Goal: Task Accomplishment & Management: Manage account settings

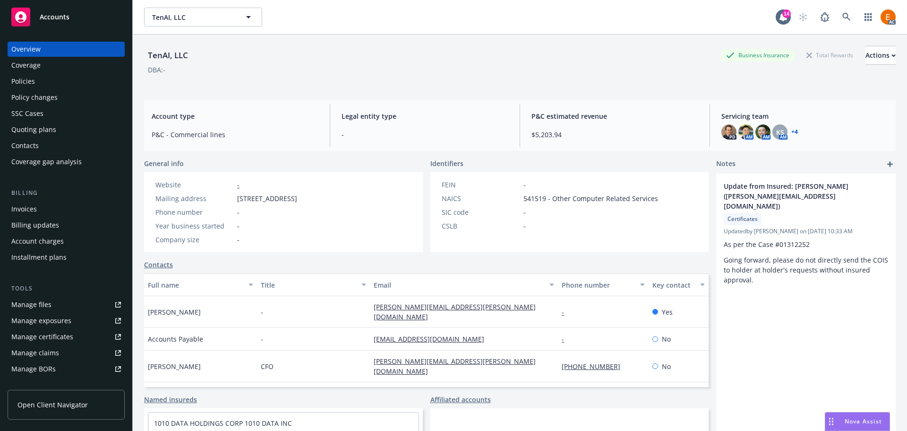
click at [72, 86] on div "Policies" at bounding box center [66, 81] width 110 height 15
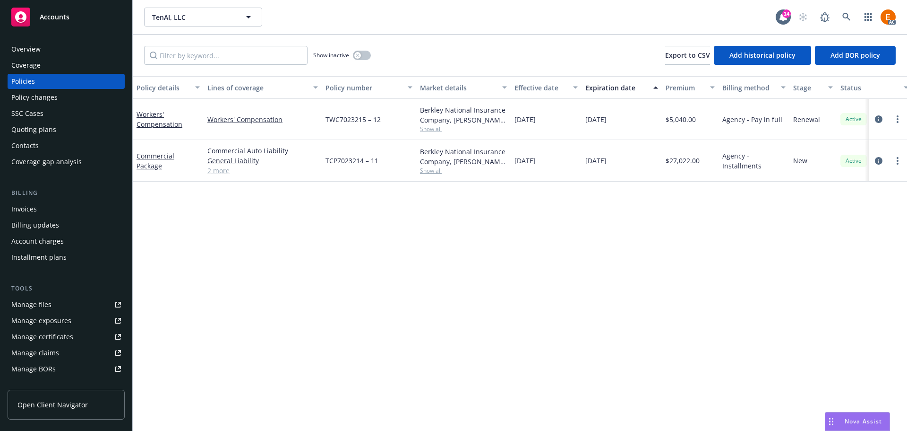
click at [205, 65] on div "Show inactive Export to CSV Add historical policy Add BOR policy" at bounding box center [520, 55] width 775 height 42
click at [208, 59] on input "Filter by keyword..." at bounding box center [226, 55] width 164 height 19
paste input "2007265-STR-5"
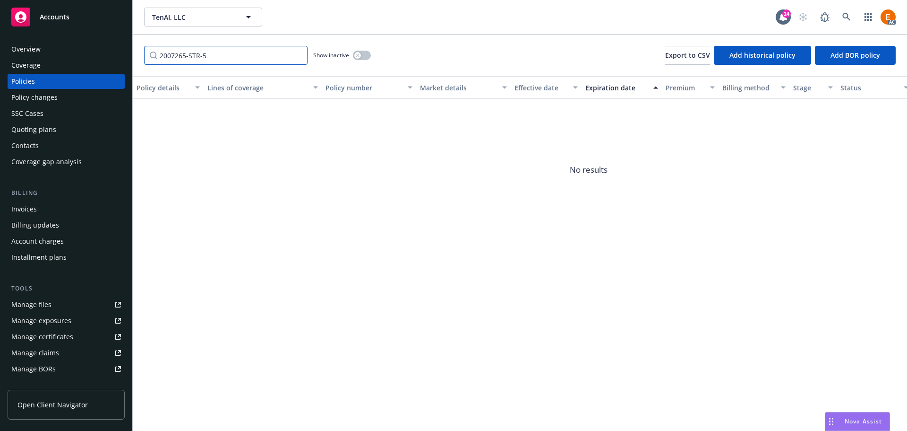
type input "2007265-STR-5"
click at [354, 56] on button "button" at bounding box center [362, 55] width 18 height 9
click at [851, 15] on link at bounding box center [846, 17] width 19 height 19
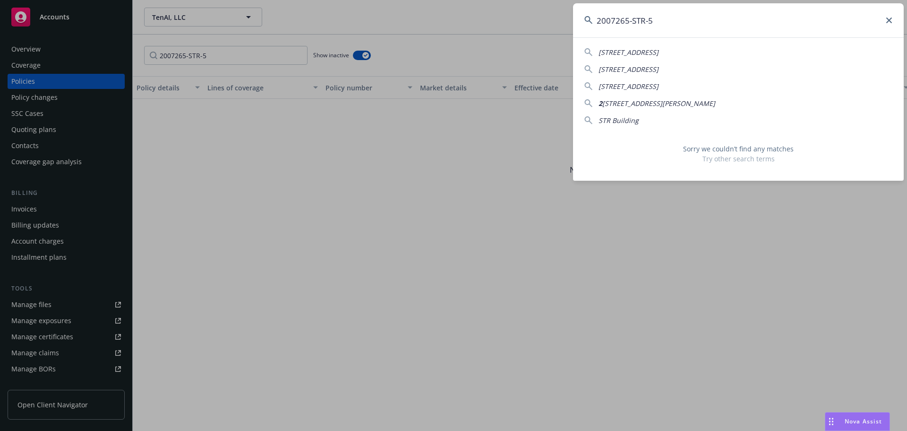
drag, startPoint x: 629, startPoint y: 24, endPoint x: 730, endPoint y: 24, distance: 100.7
click at [729, 23] on input "2007265-STR-5" at bounding box center [738, 20] width 331 height 34
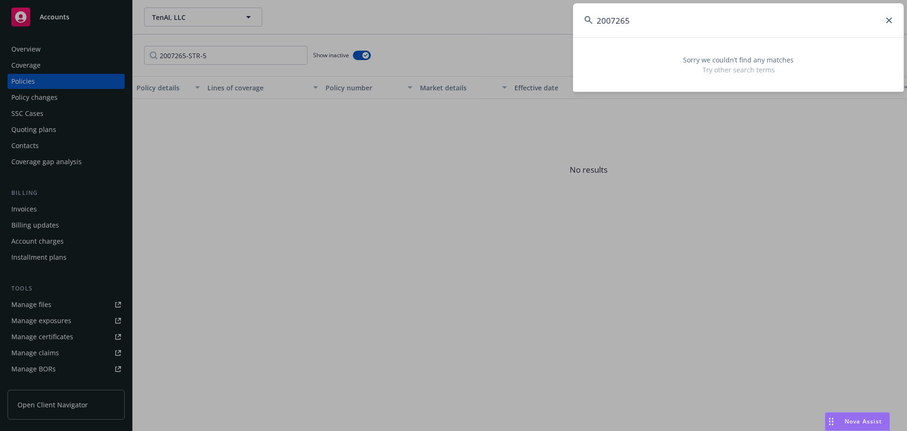
click at [685, 26] on input "2007265" at bounding box center [738, 20] width 331 height 34
paste input "01177-STR-1"
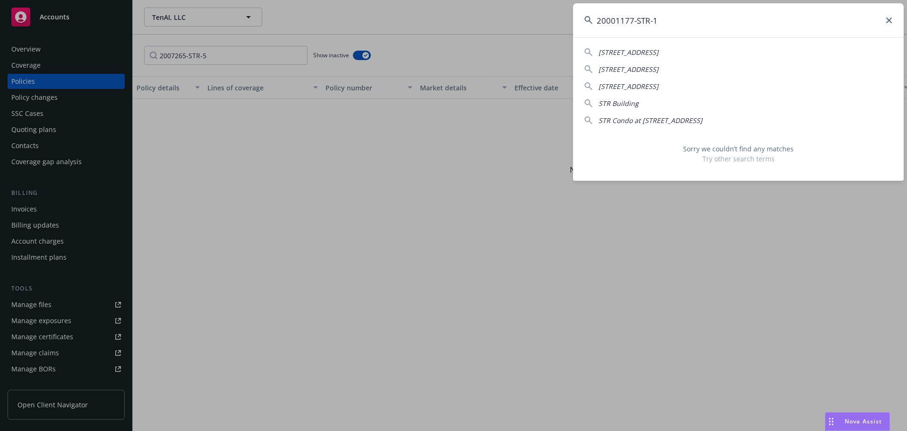
drag, startPoint x: 633, startPoint y: 23, endPoint x: 708, endPoint y: 15, distance: 75.1
click at [708, 15] on input "20001177-STR-1" at bounding box center [738, 20] width 331 height 34
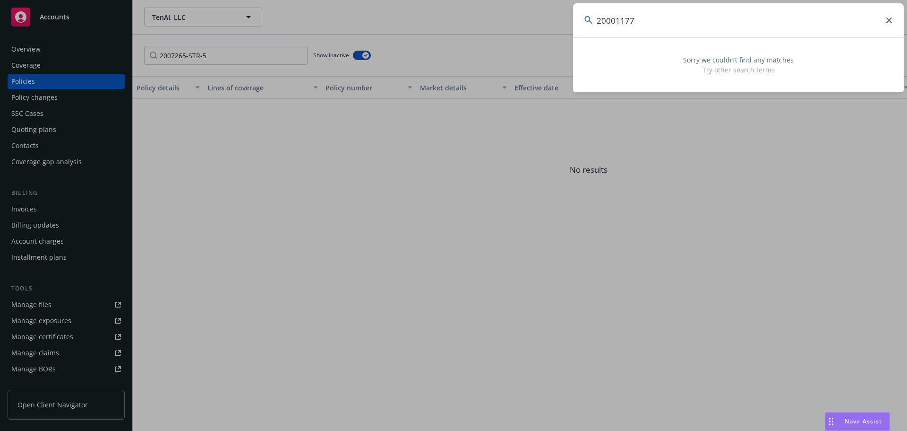
click at [663, 24] on input "20001177" at bounding box center [738, 20] width 331 height 34
paste input "BW02-STR-2100149-00"
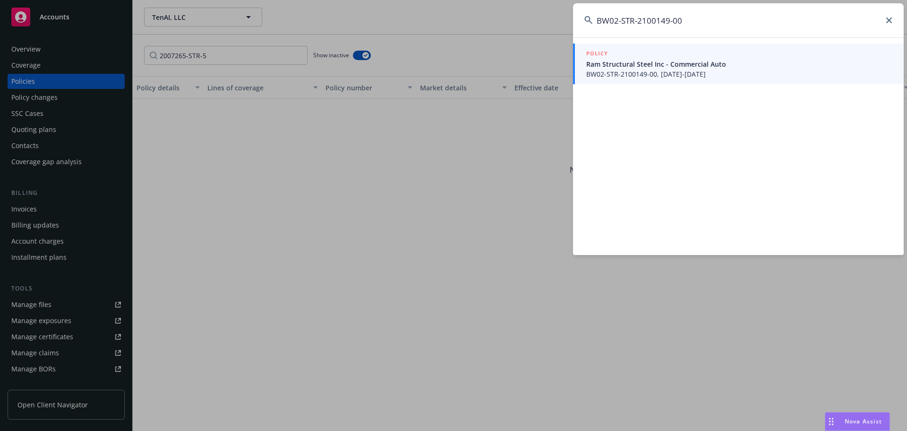
type input "BW02-STR-2100149-00"
click at [647, 67] on span "Ram Structural Steel Inc - Commercial Auto" at bounding box center [739, 64] width 306 height 10
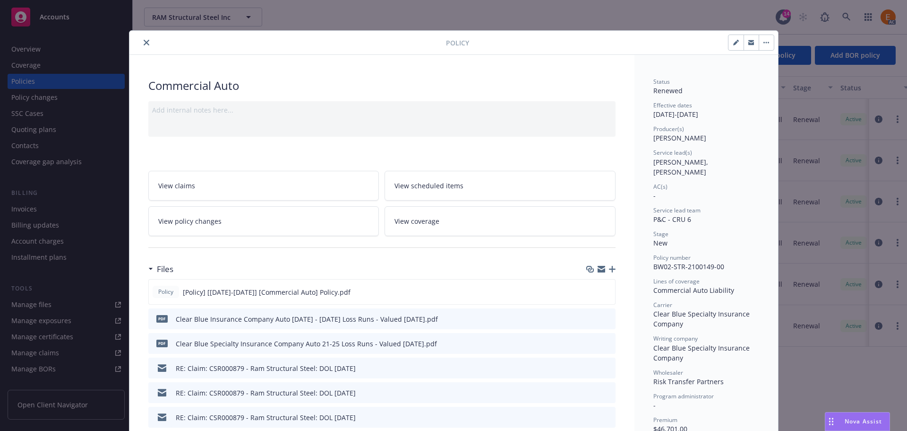
click at [146, 42] on button "close" at bounding box center [146, 42] width 11 height 11
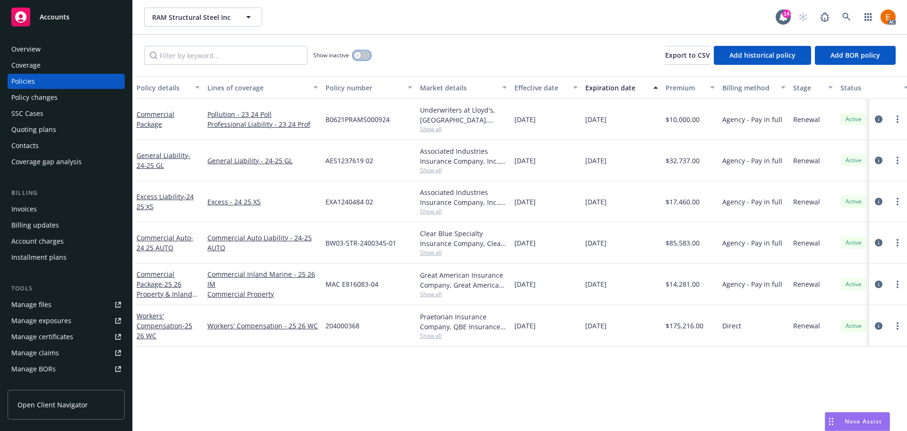
click at [363, 52] on button "button" at bounding box center [362, 55] width 18 height 9
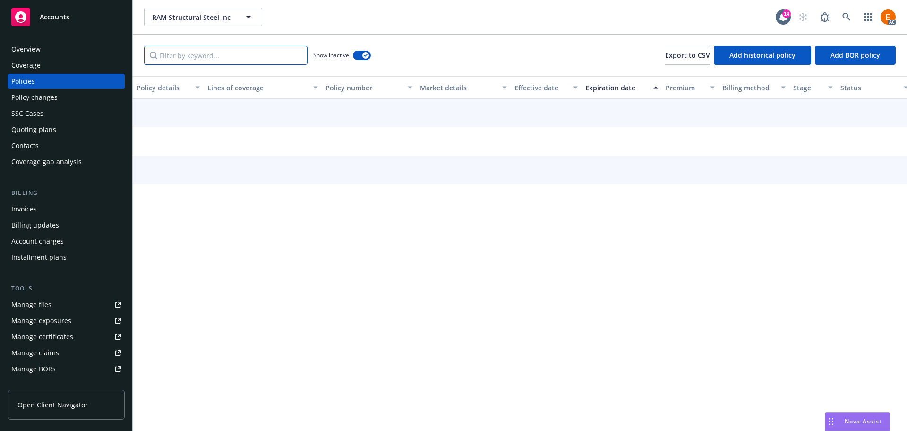
click at [248, 59] on input "Filter by keyword..." at bounding box center [226, 55] width 164 height 19
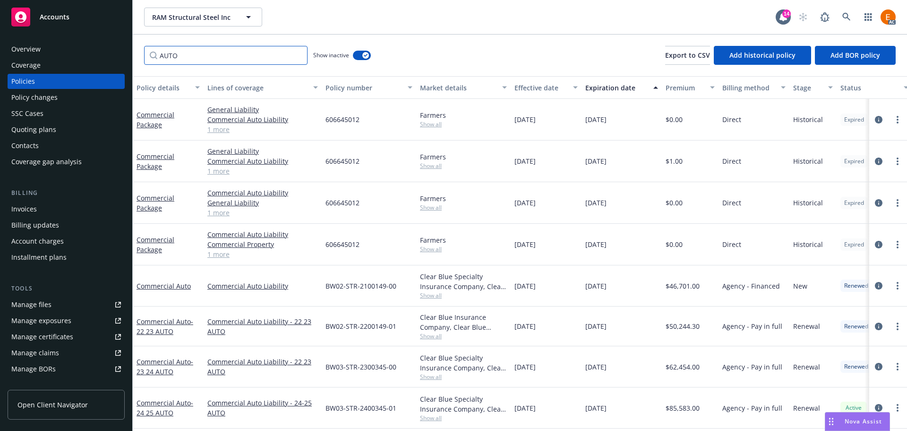
scroll to position [6, 0]
type input "AUTO"
drag, startPoint x: 399, startPoint y: 405, endPoint x: 327, endPoint y: 405, distance: 72.3
click at [327, 405] on div "BW03-STR-2400345-01" at bounding box center [369, 407] width 95 height 41
copy span "BW03-STR-2400345-01"
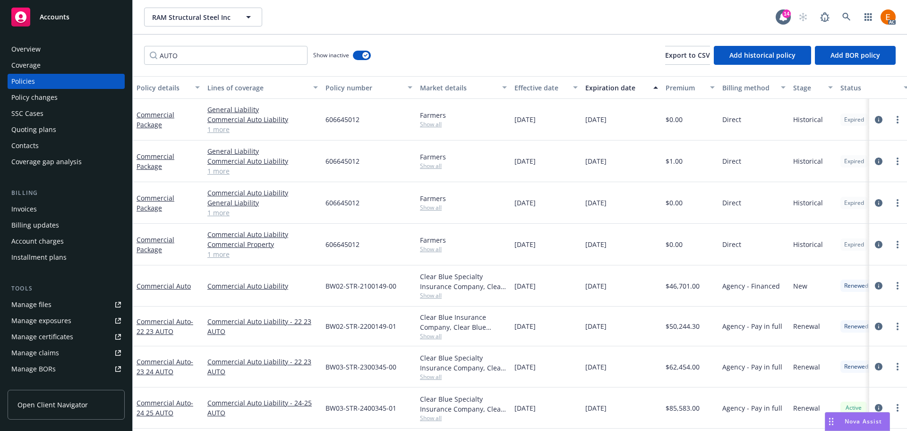
click at [52, 46] on div "Overview" at bounding box center [66, 49] width 110 height 15
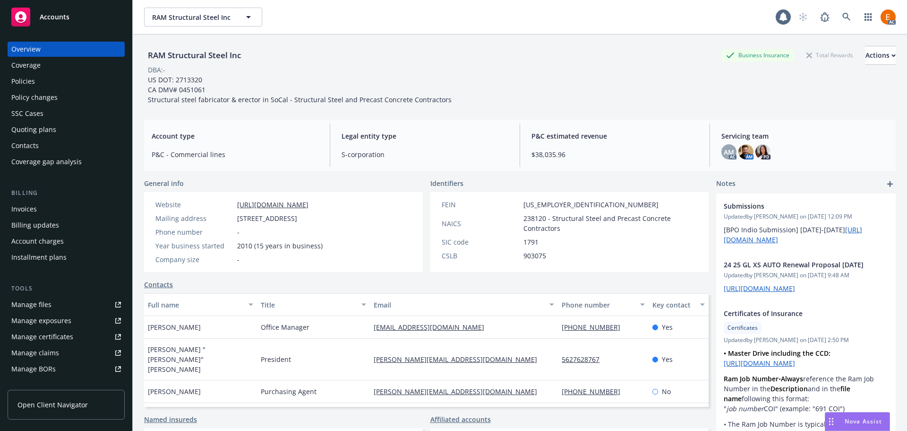
click at [249, 58] on div "RAM Structural Steel Inc Business Insurance Total Rewards Actions" at bounding box center [520, 55] width 752 height 19
drag, startPoint x: 267, startPoint y: 57, endPoint x: 146, endPoint y: 54, distance: 121.5
click at [148, 54] on div "RAM Structural Steel Inc Business Insurance Total Rewards Actions" at bounding box center [520, 55] width 752 height 19
copy div "RAM Structural Steel Inc"
click at [65, 349] on link "Manage claims" at bounding box center [66, 352] width 117 height 15
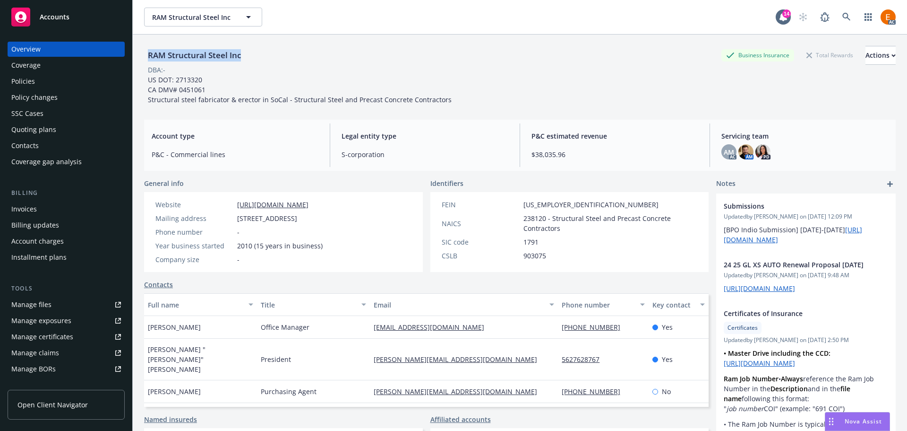
click at [82, 298] on link "Manage files" at bounding box center [66, 304] width 117 height 15
click at [77, 353] on link "Manage claims" at bounding box center [66, 352] width 117 height 15
click at [62, 355] on link "Manage claims" at bounding box center [66, 352] width 117 height 15
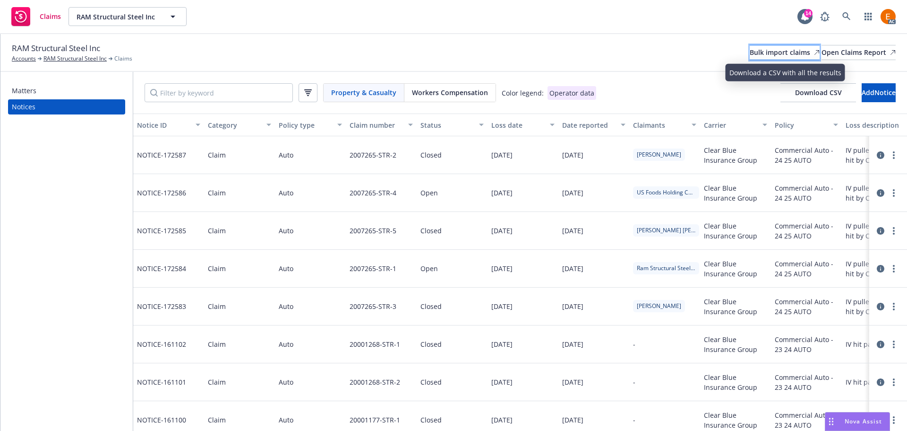
click at [750, 54] on div "Bulk import claims" at bounding box center [785, 52] width 70 height 14
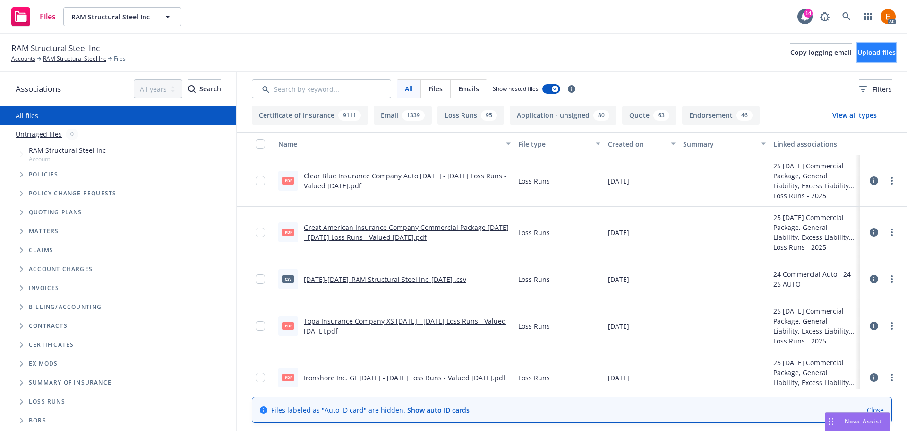
click at [858, 57] on button "Upload files" at bounding box center [877, 52] width 38 height 19
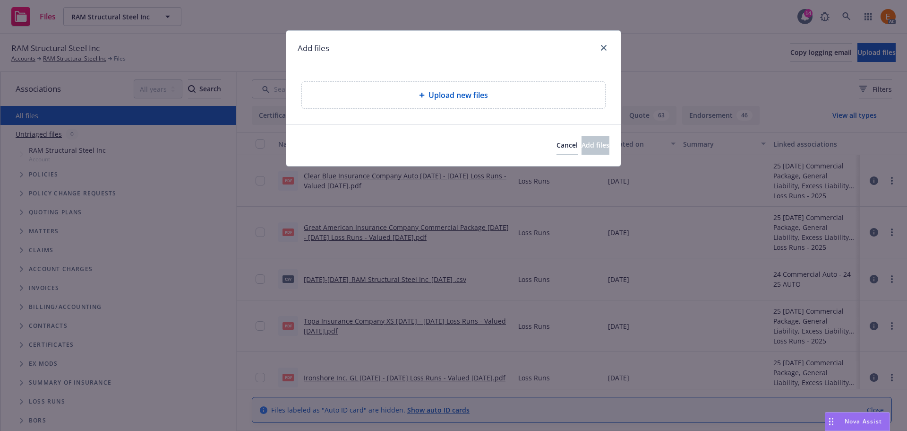
click at [468, 108] on div "Upload new files" at bounding box center [453, 95] width 303 height 26
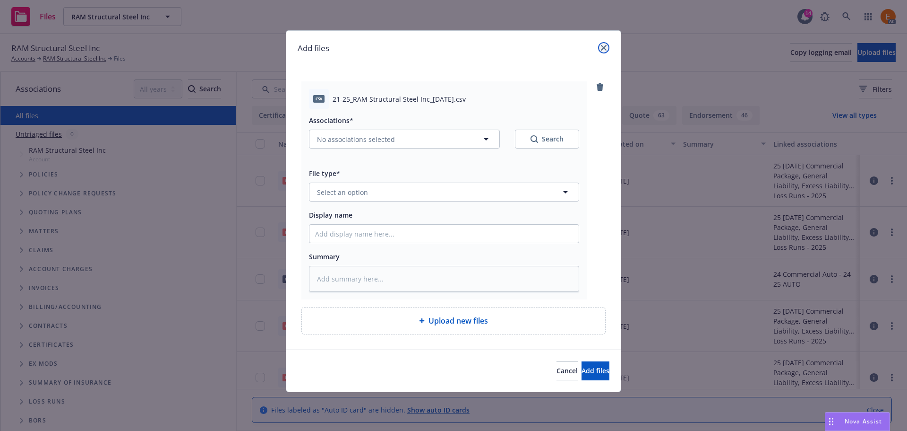
click at [606, 44] on link "close" at bounding box center [603, 47] width 11 height 11
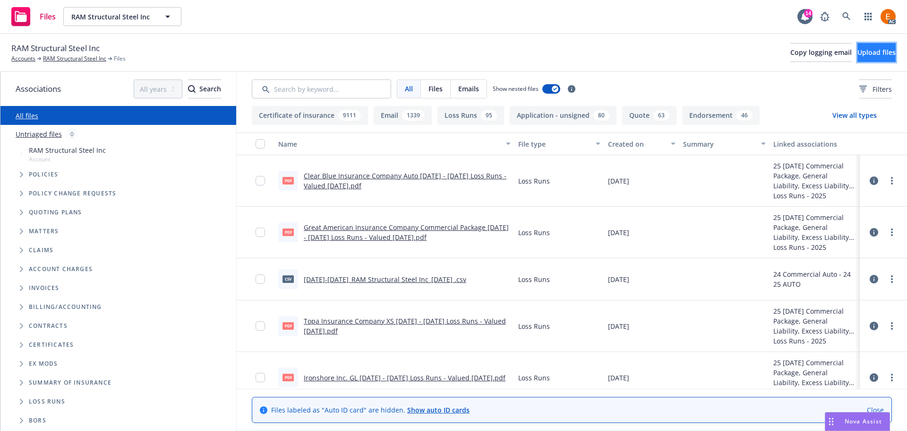
click at [888, 51] on button "Upload files" at bounding box center [877, 52] width 38 height 19
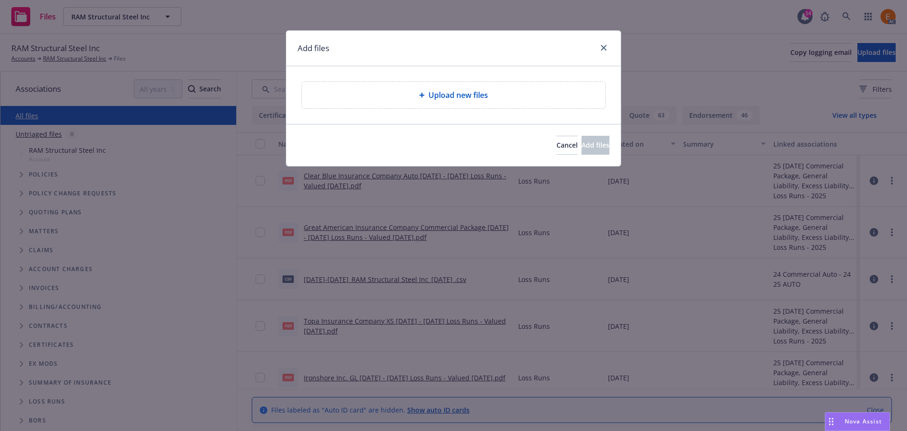
click at [556, 90] on div "Upload new files" at bounding box center [454, 94] width 288 height 11
type textarea "x"
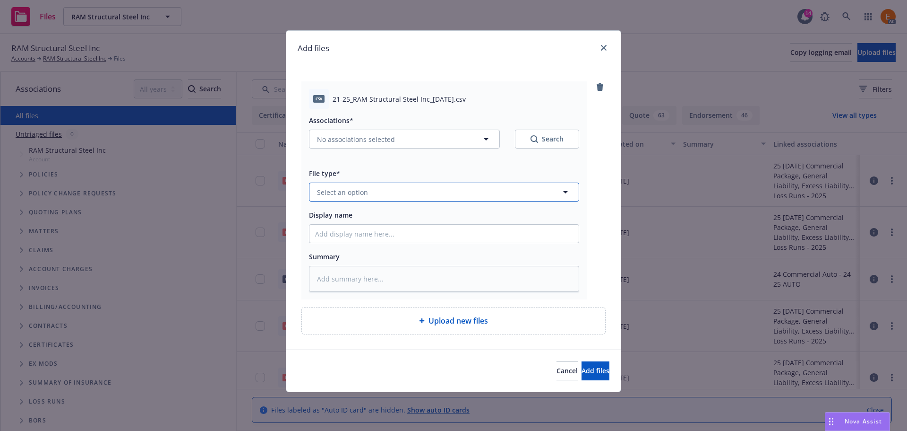
click at [434, 188] on button "Select an option" at bounding box center [444, 191] width 270 height 19
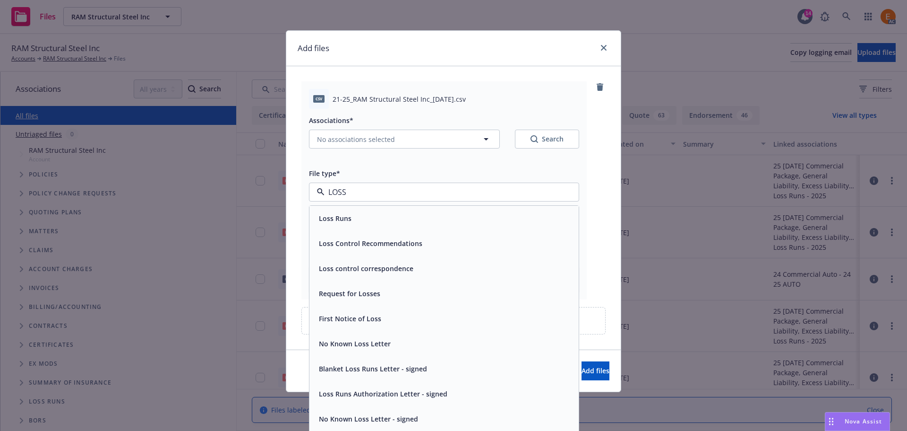
type input "LOSS R"
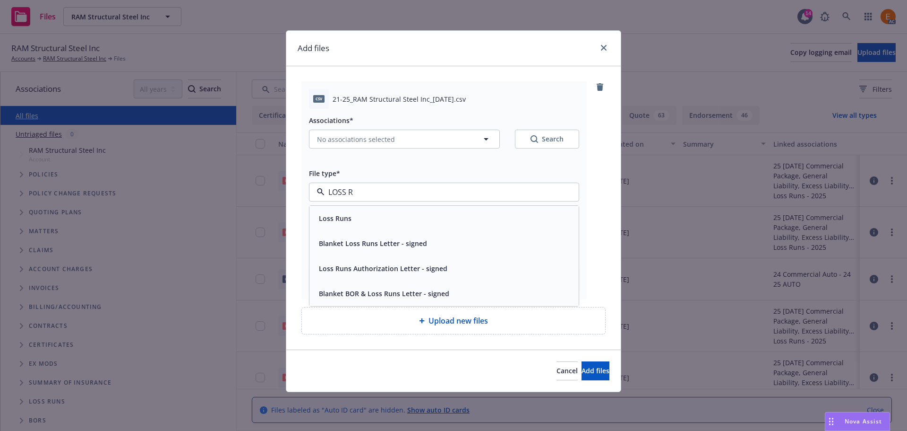
click at [376, 215] on div "Loss Runs" at bounding box center [444, 218] width 258 height 14
click at [548, 141] on div "Search" at bounding box center [547, 138] width 33 height 9
type textarea "x"
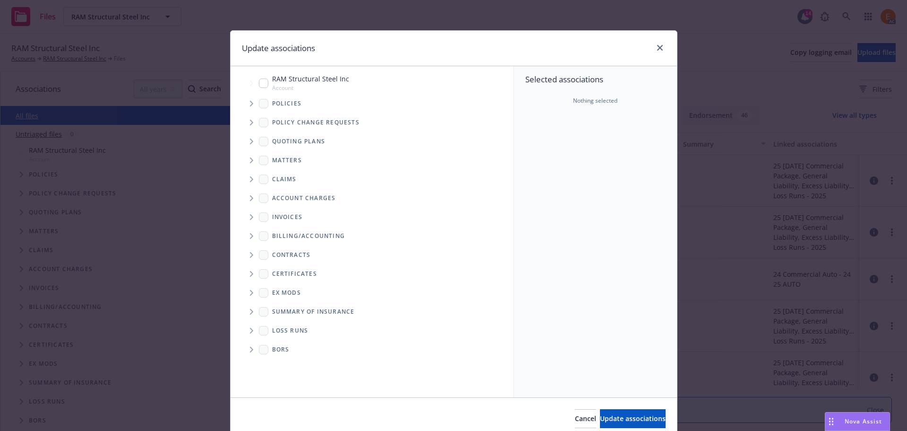
click at [245, 103] on span "Tree Example" at bounding box center [251, 103] width 15 height 15
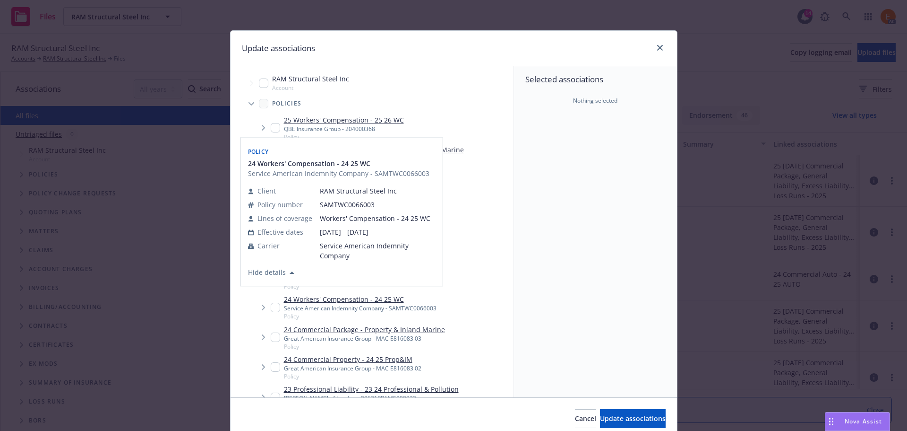
click at [375, 178] on span "Service American Indemnity Company - SAMTWC0066003" at bounding box center [338, 174] width 181 height 10
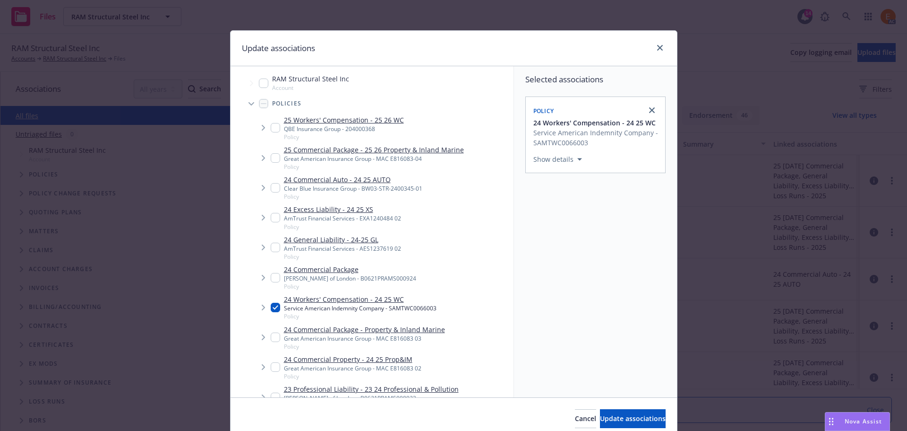
click at [365, 304] on div "Service American Indemnity Company - SAMTWC0066003" at bounding box center [360, 308] width 153 height 8
checkbox input "false"
click at [382, 184] on link "24 Commercial Auto - 24 25 AUTO" at bounding box center [353, 179] width 138 height 10
checkbox input "true"
click at [618, 420] on span "Update associations" at bounding box center [633, 417] width 66 height 9
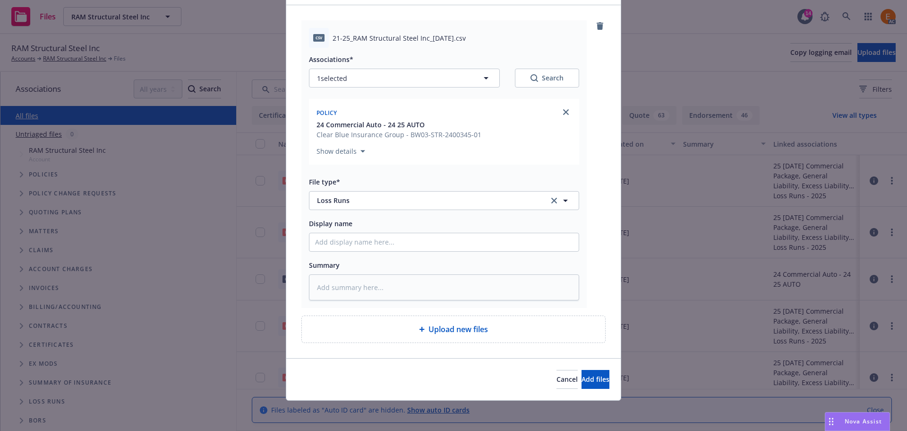
click at [589, 397] on div "Cancel Add files" at bounding box center [453, 379] width 335 height 42
click at [589, 379] on span "Add files" at bounding box center [596, 378] width 28 height 9
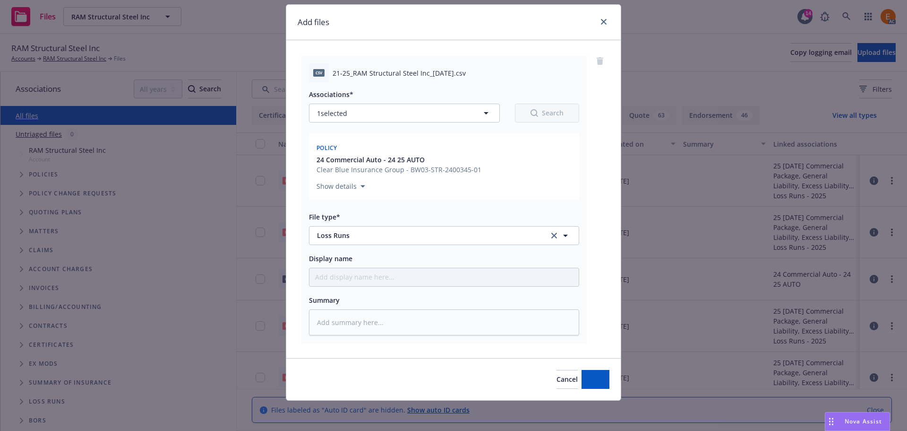
scroll to position [26, 0]
type textarea "x"
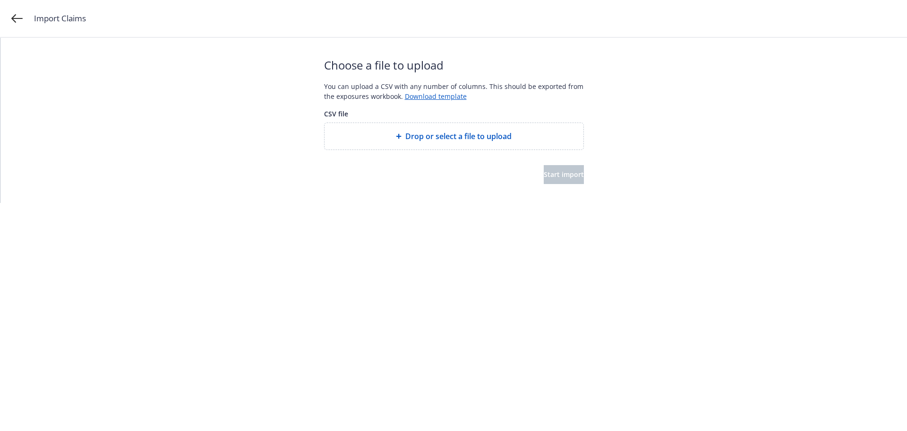
click at [414, 137] on span "Drop or select a file to upload" at bounding box center [458, 135] width 106 height 11
click at [554, 186] on div "Choose a file to upload You can upload a CSV with any number of columns. This s…" at bounding box center [454, 120] width 260 height 165
click at [554, 181] on button "Start import" at bounding box center [564, 174] width 40 height 19
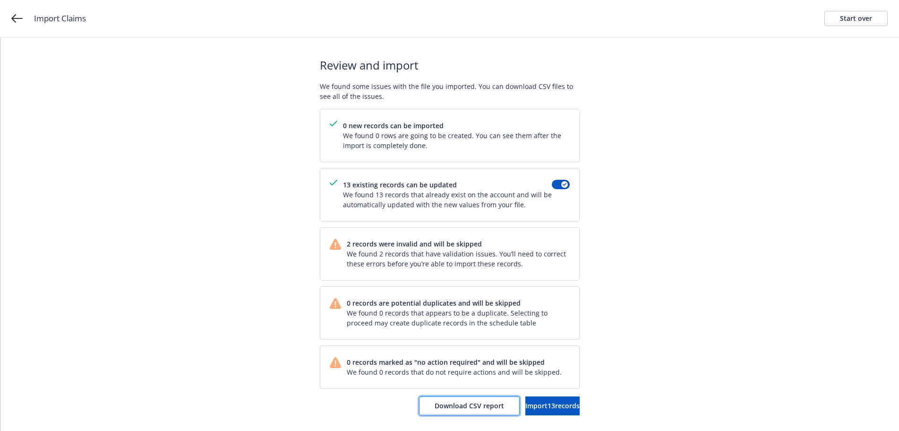
click at [469, 410] on button "Download CSV report" at bounding box center [469, 405] width 101 height 19
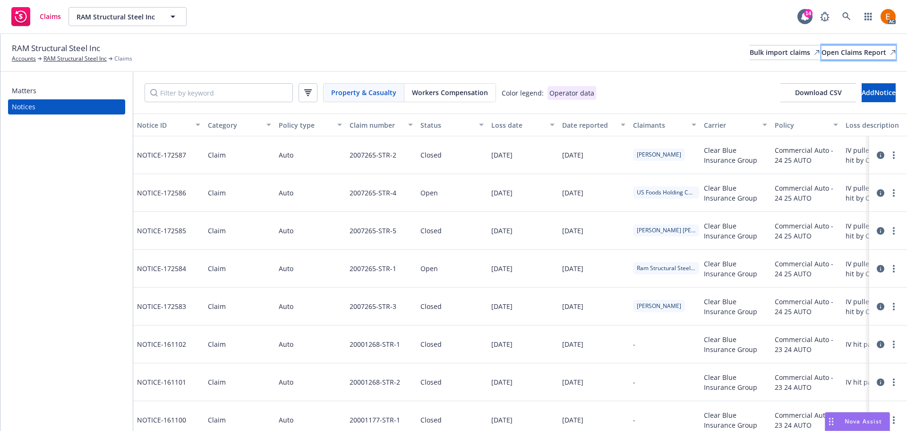
click at [825, 50] on div "Open Claims Report" at bounding box center [859, 52] width 74 height 14
click at [750, 51] on div "Bulk import claims" at bounding box center [785, 52] width 70 height 14
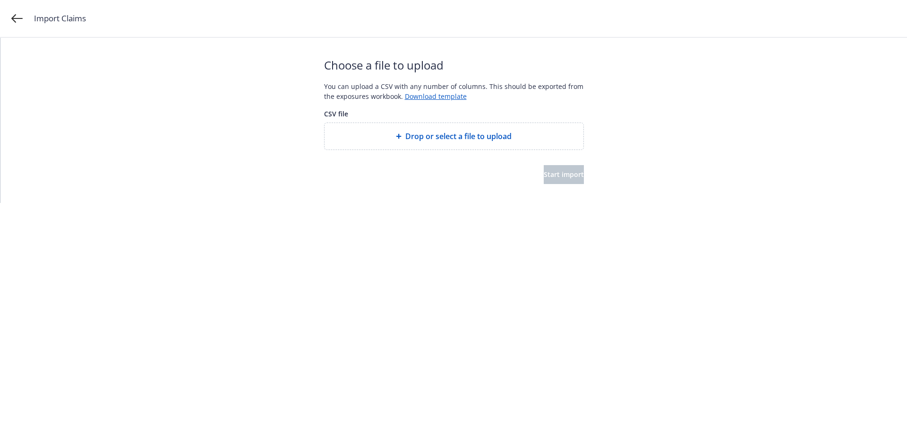
click at [428, 122] on div at bounding box center [454, 121] width 260 height 4
click at [430, 136] on span "Drop or select a file to upload" at bounding box center [458, 135] width 106 height 11
click at [544, 179] on button "Start import" at bounding box center [564, 174] width 40 height 19
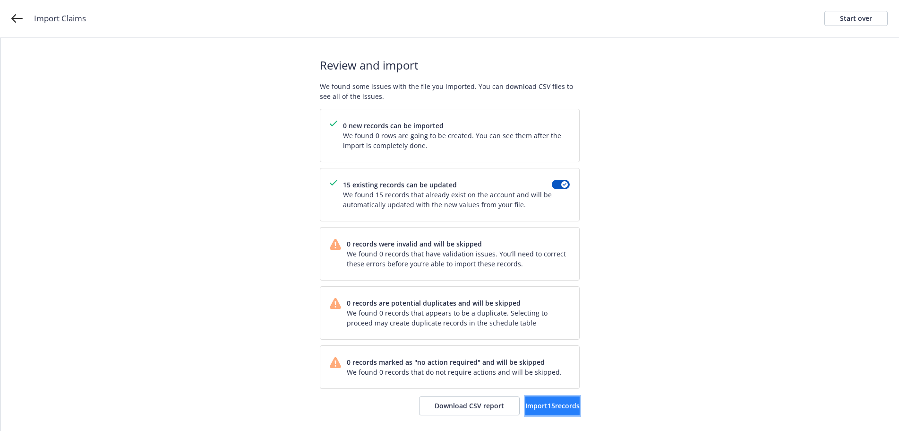
click at [546, 409] on span "Import 15 records" at bounding box center [552, 405] width 54 height 9
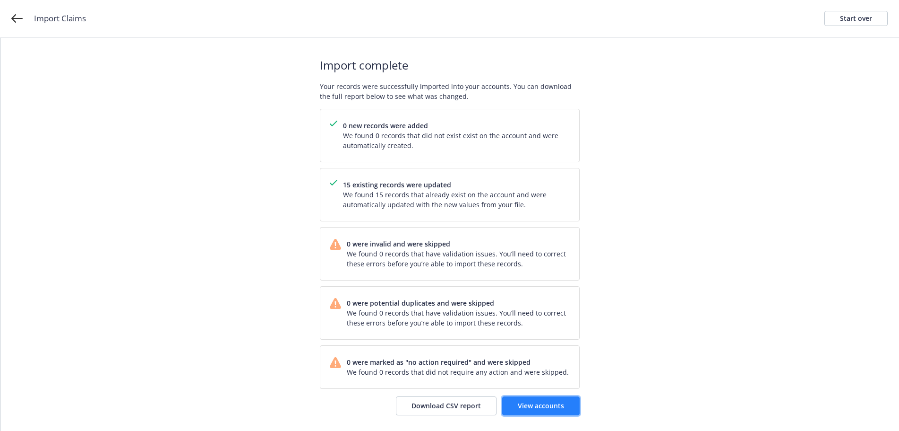
click at [571, 406] on link "View accounts" at bounding box center [541, 405] width 78 height 19
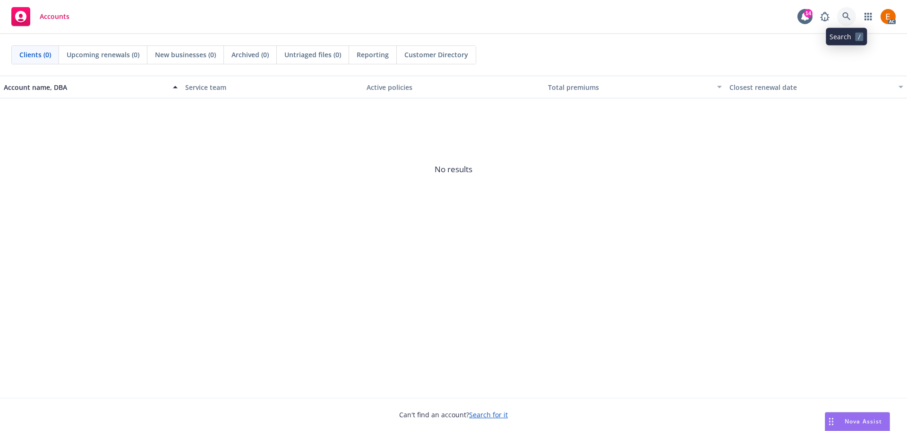
click at [848, 13] on icon at bounding box center [847, 16] width 9 height 9
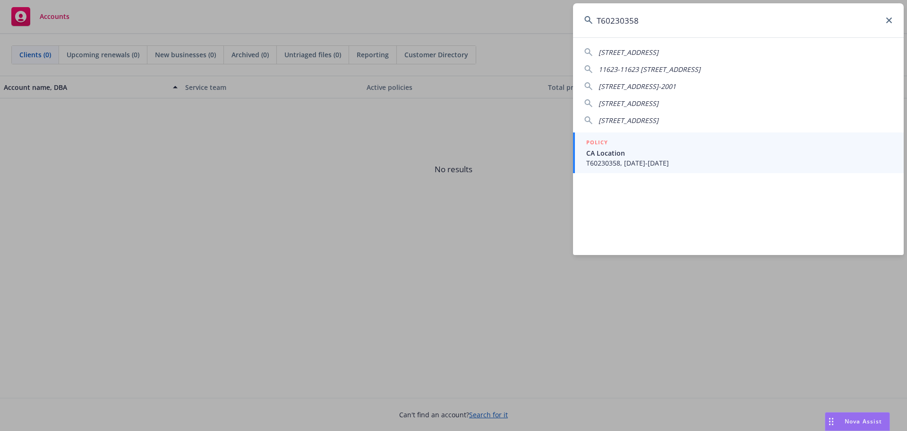
type input "T60230358"
click at [644, 148] on span "CA Location" at bounding box center [739, 153] width 306 height 10
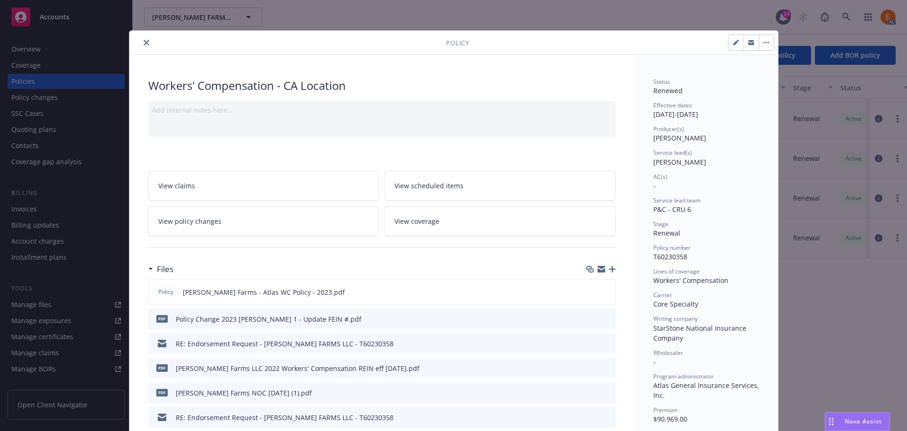
click at [144, 40] on icon "close" at bounding box center [147, 43] width 6 height 6
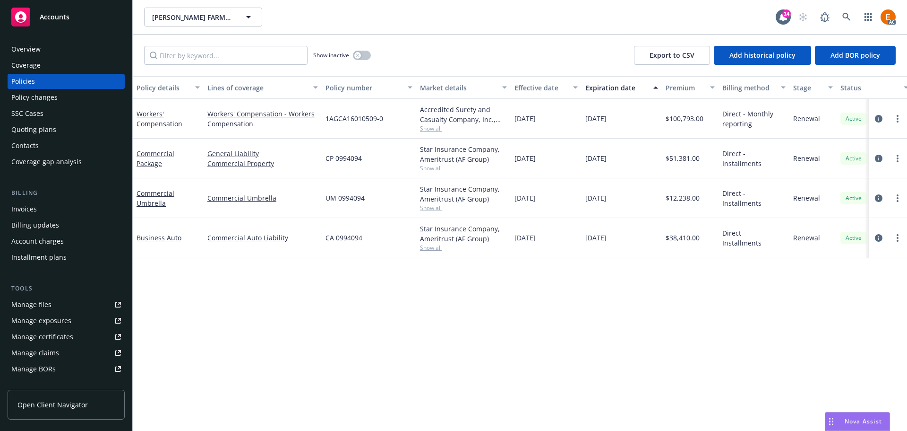
click at [103, 48] on div "Overview" at bounding box center [66, 49] width 110 height 15
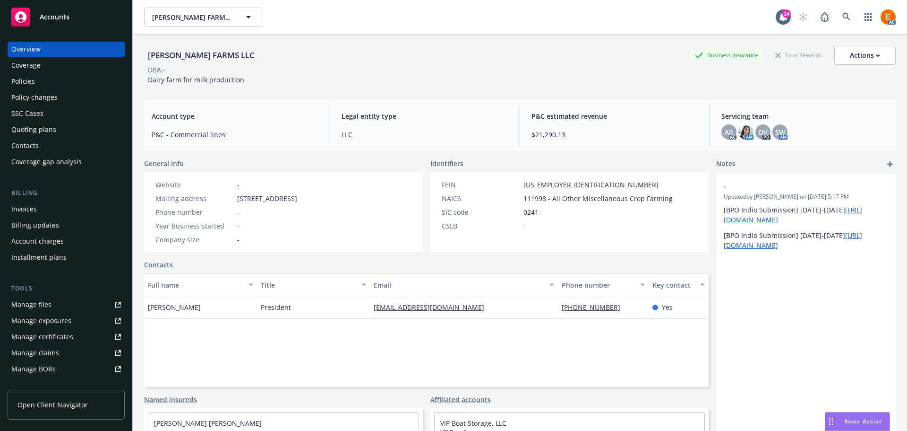
click at [722, 40] on div "[PERSON_NAME] FARMS LLC Business Insurance Total Rewards Actions DBA: - Dairy f…" at bounding box center [520, 63] width 752 height 58
drag, startPoint x: 228, startPoint y: 55, endPoint x: 145, endPoint y: 52, distance: 83.3
click at [145, 52] on div "[PERSON_NAME] FARMS LLC" at bounding box center [201, 55] width 114 height 12
copy div "[PERSON_NAME] FARMS LLC"
click at [92, 351] on link "Manage claims" at bounding box center [66, 352] width 117 height 15
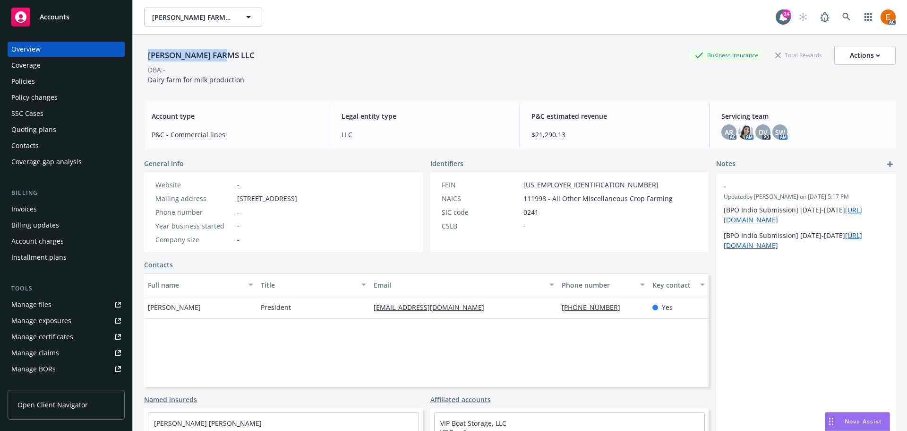
click at [79, 300] on link "Manage files" at bounding box center [66, 304] width 117 height 15
click at [561, 89] on div "[PERSON_NAME] FARMS LLC Business Insurance Total Rewards Actions DBA: - Dairy f…" at bounding box center [520, 63] width 752 height 58
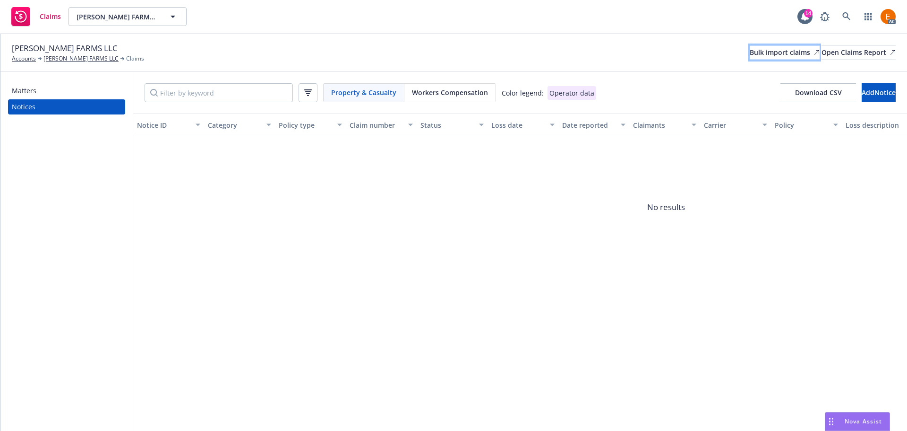
click at [758, 54] on div "Bulk import claims" at bounding box center [785, 52] width 70 height 14
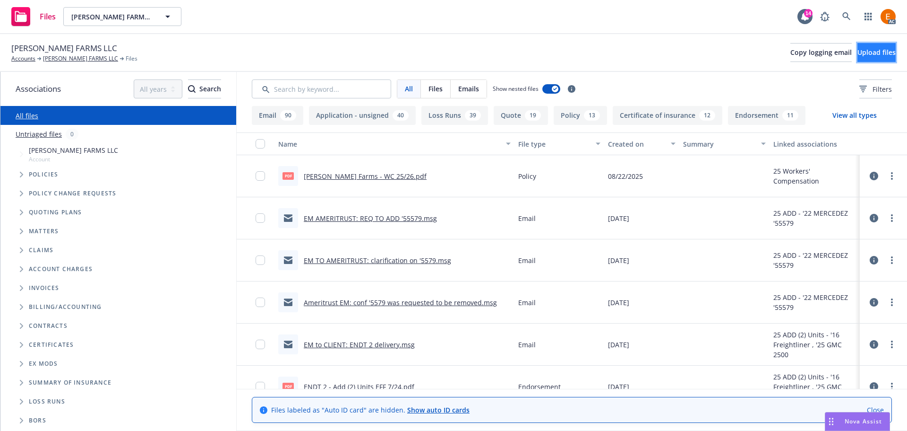
click at [864, 57] on button "Upload files" at bounding box center [877, 52] width 38 height 19
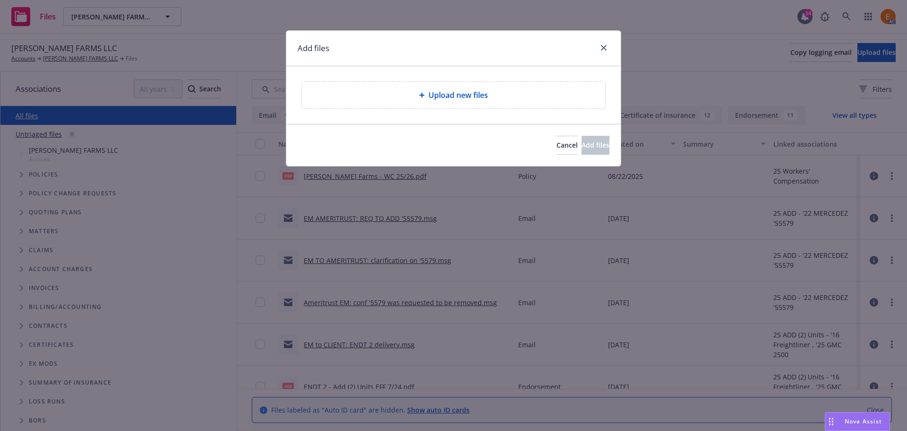
click at [452, 100] on span "Upload new files" at bounding box center [459, 94] width 60 height 11
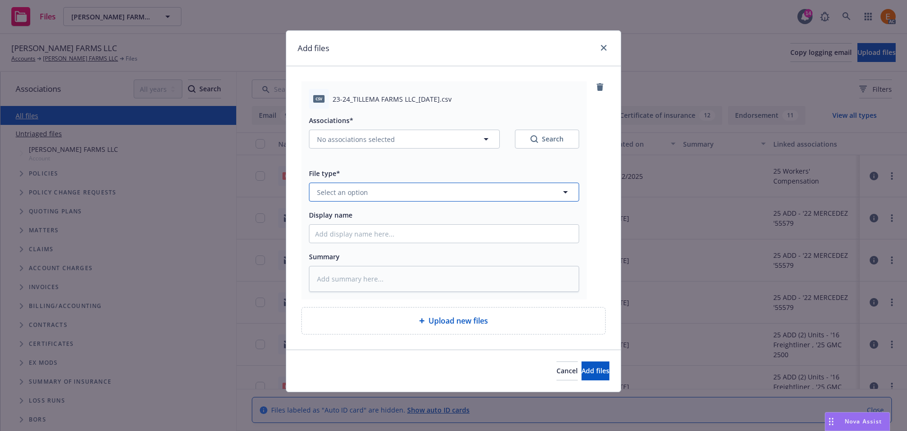
click at [414, 184] on button "Select an option" at bounding box center [444, 191] width 270 height 19
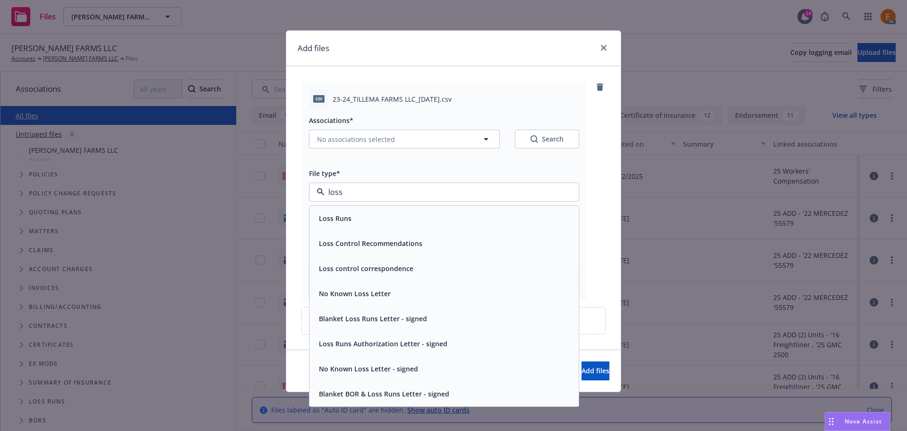
type input "loss r"
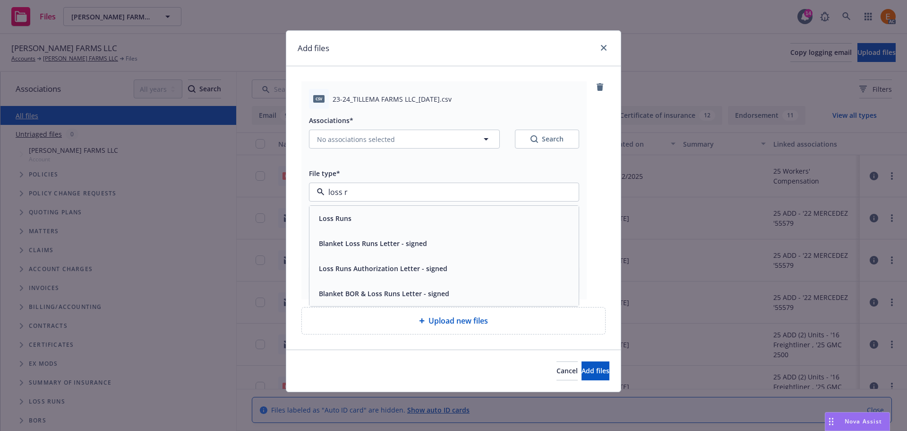
click at [402, 218] on div "Loss Runs" at bounding box center [444, 218] width 258 height 14
click at [563, 127] on div "Associations* No associations selected Search" at bounding box center [444, 131] width 270 height 34
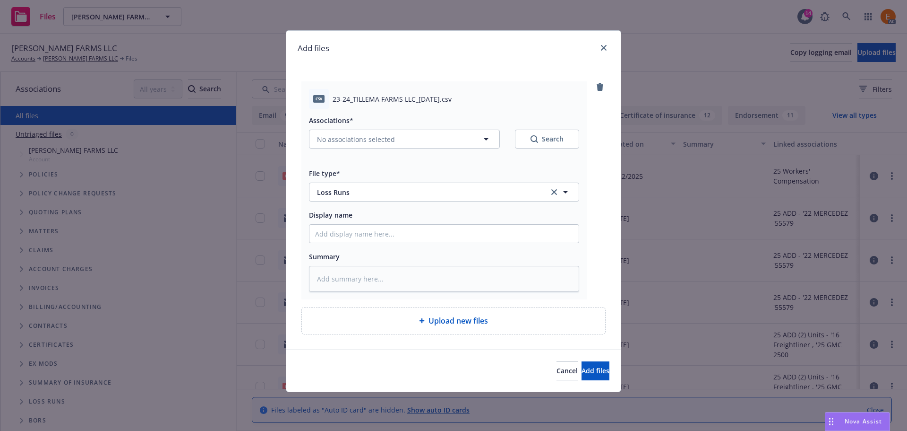
click at [553, 138] on div "Search" at bounding box center [547, 138] width 33 height 9
type textarea "x"
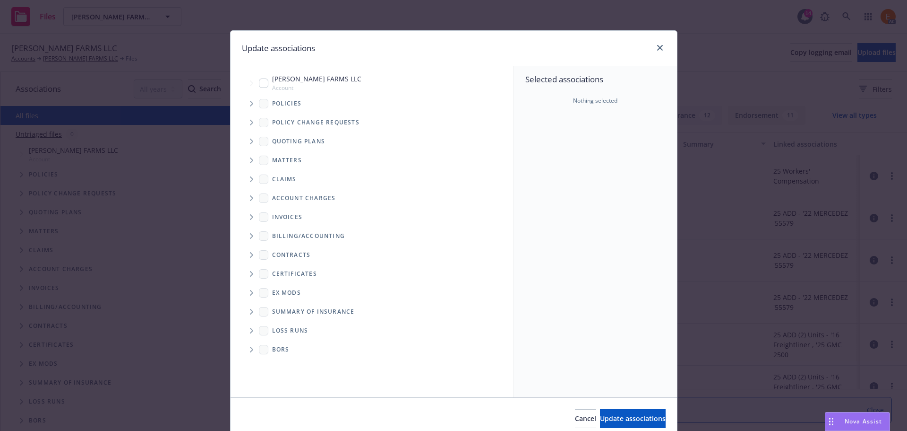
click at [250, 106] on span "Tree Example" at bounding box center [251, 103] width 15 height 15
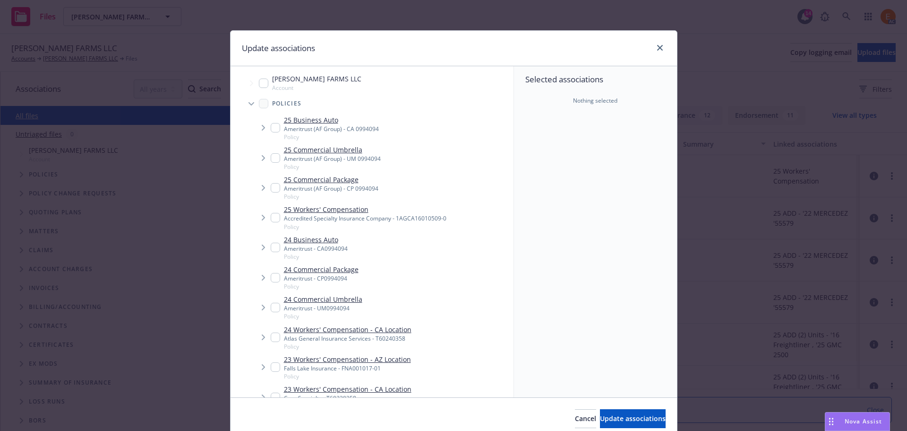
scroll to position [47, 0]
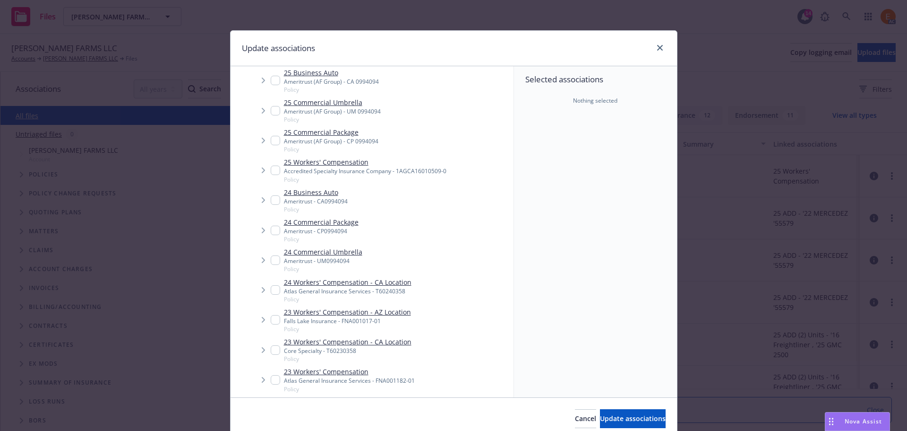
click at [367, 340] on link "23 Workers' Compensation - CA Location" at bounding box center [348, 341] width 128 height 10
checkbox input "true"
click at [619, 409] on button "Update associations" at bounding box center [633, 418] width 66 height 19
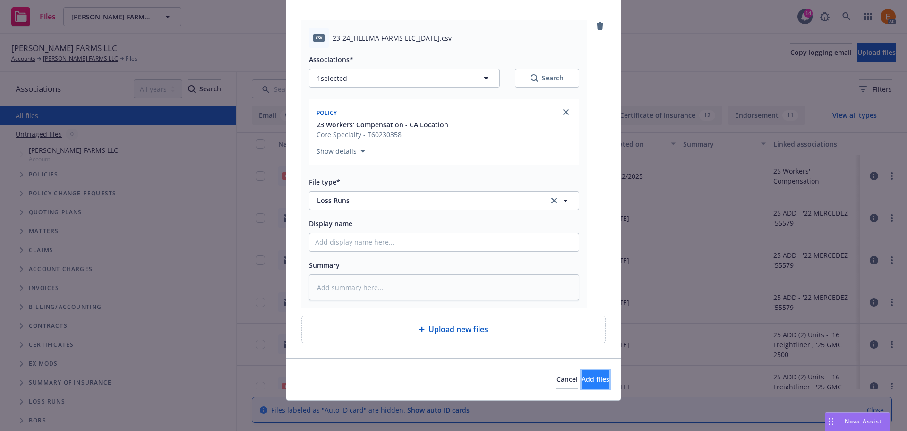
click at [582, 380] on span "Add files" at bounding box center [596, 378] width 28 height 9
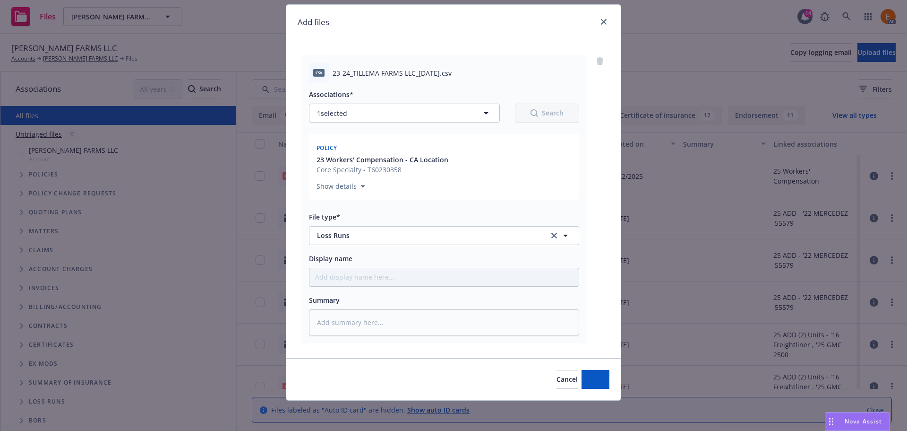
scroll to position [26, 0]
type textarea "x"
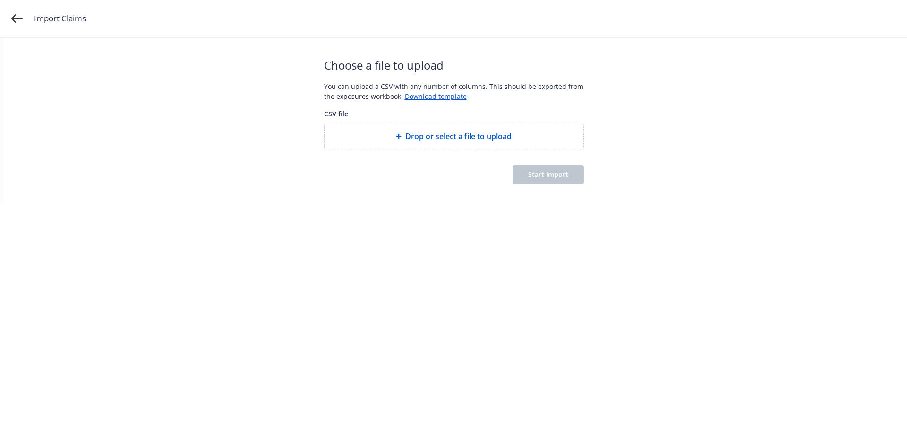
click at [409, 128] on div "Drop or select a file to upload" at bounding box center [454, 136] width 259 height 26
click at [558, 169] on button "Start import" at bounding box center [548, 174] width 71 height 19
click at [558, 170] on html "Import Claims Choose a file to upload You can upload a CSV with any number of c…" at bounding box center [453, 101] width 907 height 203
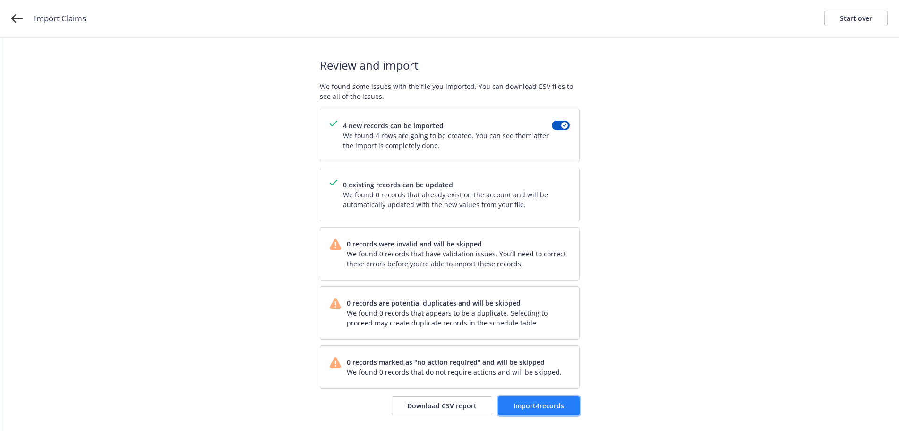
click at [544, 406] on span "Import 4 records" at bounding box center [539, 405] width 51 height 9
click at [535, 409] on span "View accounts" at bounding box center [541, 405] width 46 height 9
